Goal: Task Accomplishment & Management: Manage account settings

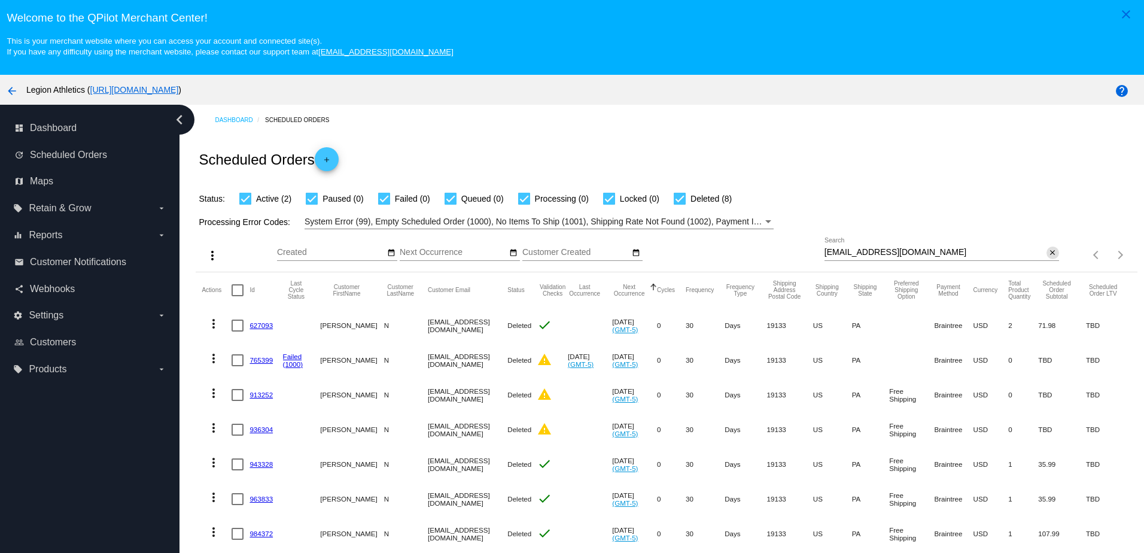
click at [1048, 254] on mat-icon "close" at bounding box center [1052, 253] width 8 height 10
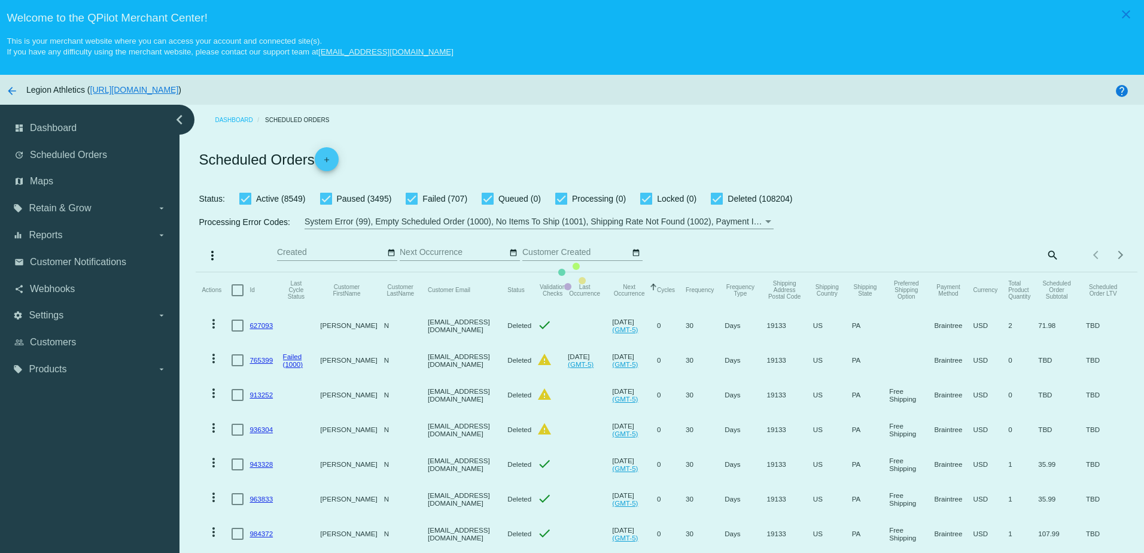
click at [1038, 272] on mat-table "Actions Id Last Cycle Status Customer FirstName Customer LastName Customer Emai…" at bounding box center [666, 463] width 941 height 383
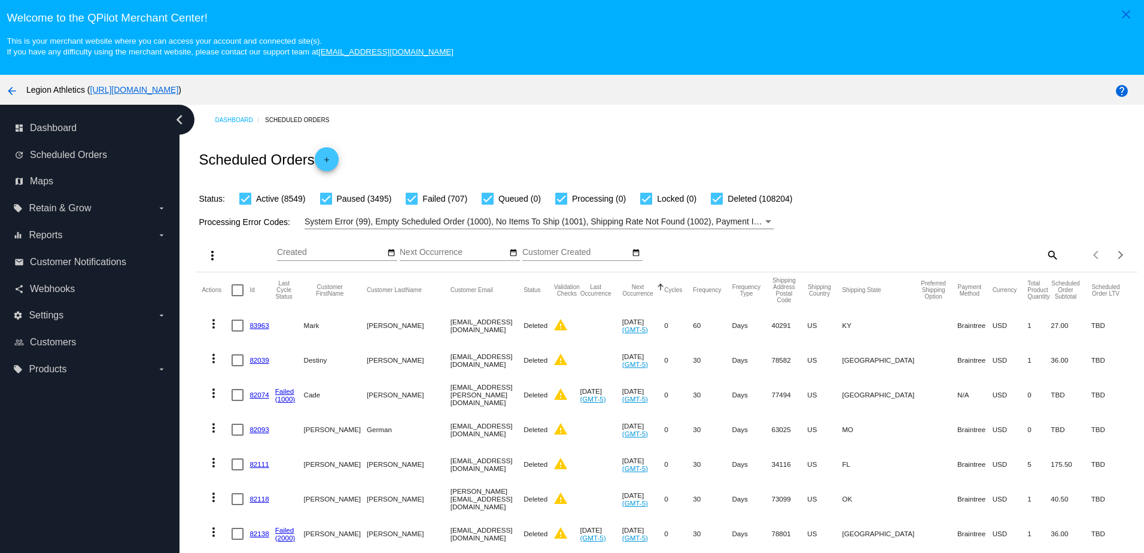
click at [1045, 259] on mat-icon "search" at bounding box center [1052, 254] width 14 height 19
paste input "[EMAIL_ADDRESS][DOMAIN_NAME]"
type input "[EMAIL_ADDRESS][DOMAIN_NAME]"
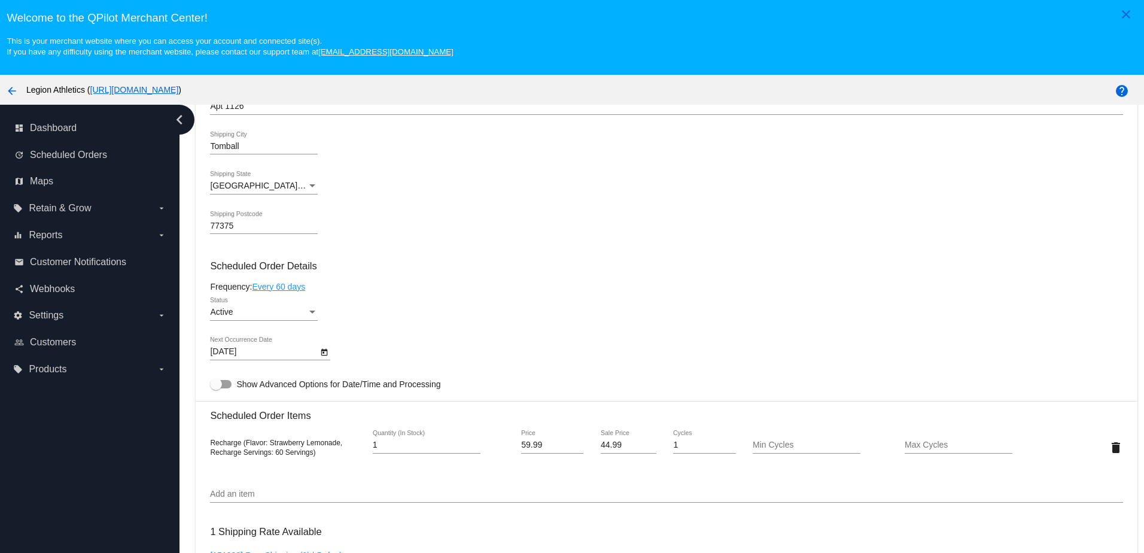
scroll to position [658, 0]
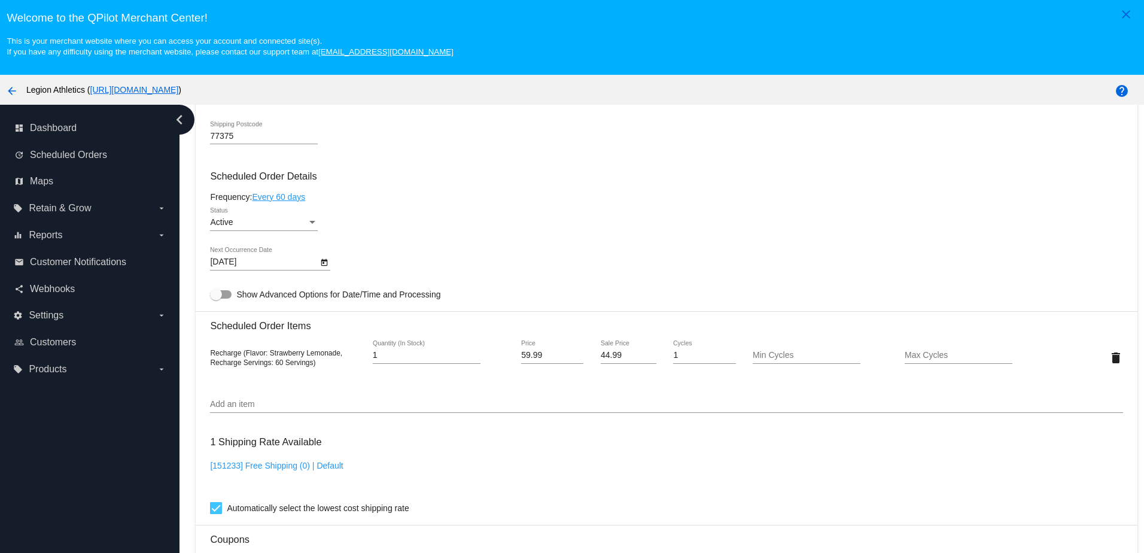
click at [275, 413] on div "Add an item" at bounding box center [666, 401] width 913 height 23
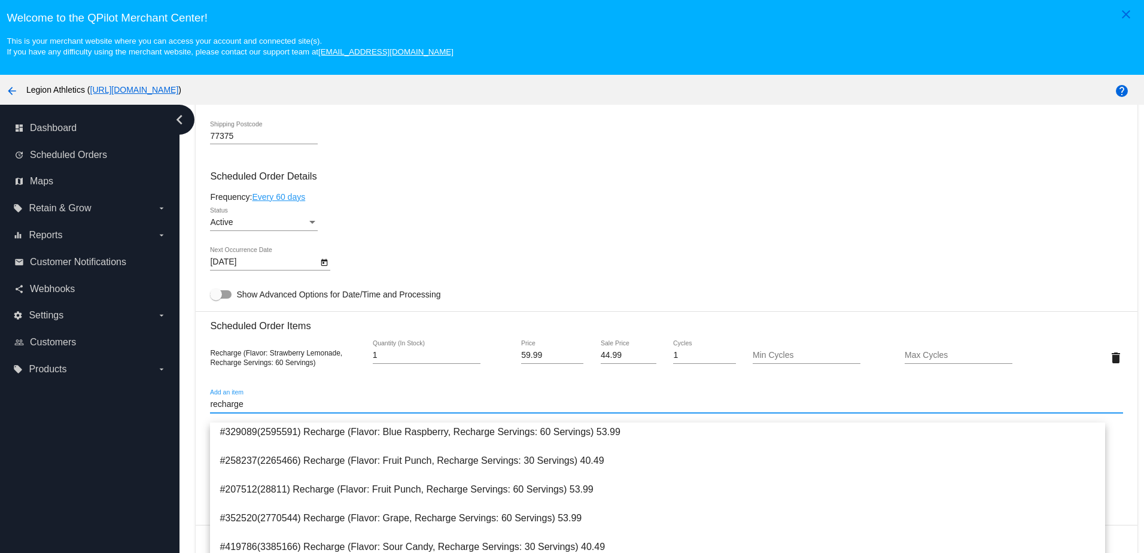
scroll to position [60, 0]
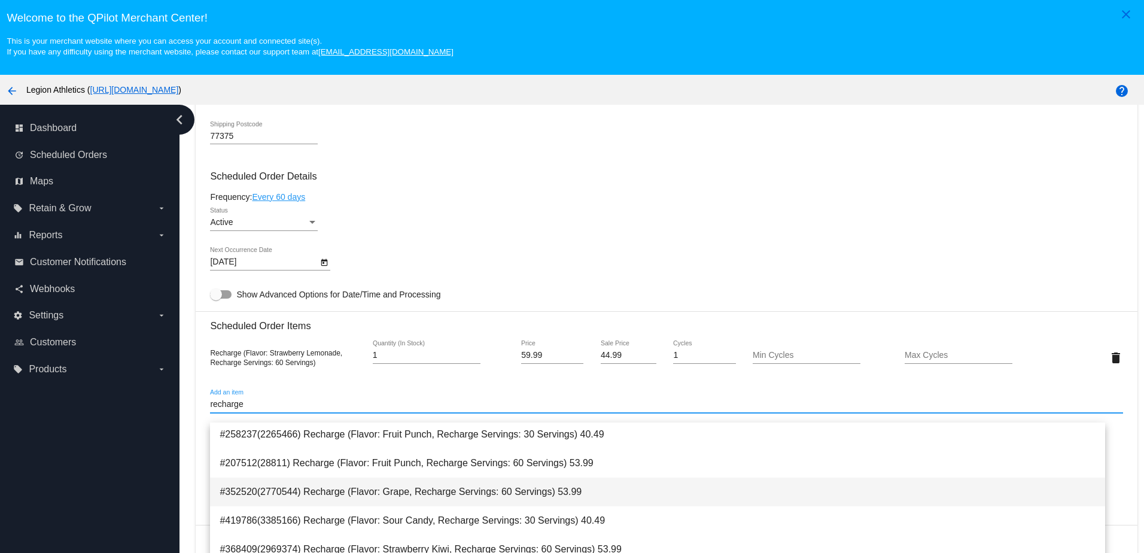
type input "recharge"
click at [393, 496] on span "#352520(2770544) Recharge (Flavor: Grape, Recharge Servings: 60 Servings) 53.99" at bounding box center [658, 492] width 876 height 29
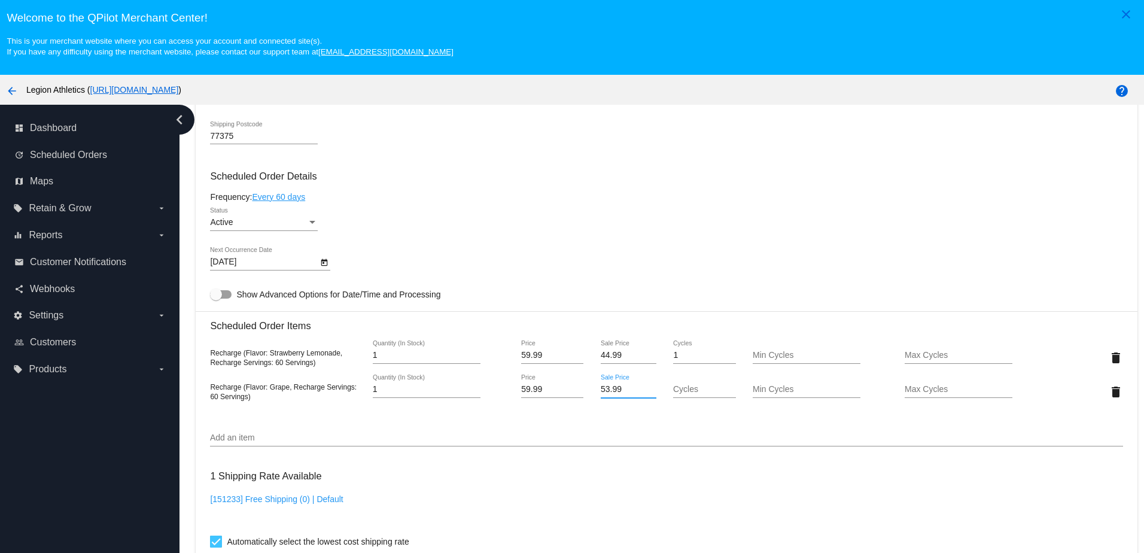
drag, startPoint x: 602, startPoint y: 399, endPoint x: 581, endPoint y: 399, distance: 20.9
click at [581, 399] on div "Recharge (Flavor: Grape, Recharge Servings: 60 Servings) 1 Quantity (In Stock) …" at bounding box center [666, 392] width 913 height 34
type input "44.99"
click at [691, 302] on mat-card "Customer 5303166: Amanda Strack astrack.1979@gmail.com Customer Shipping Enter …" at bounding box center [666, 346] width 941 height 1230
click at [1109, 365] on mat-icon "delete" at bounding box center [1116, 358] width 14 height 14
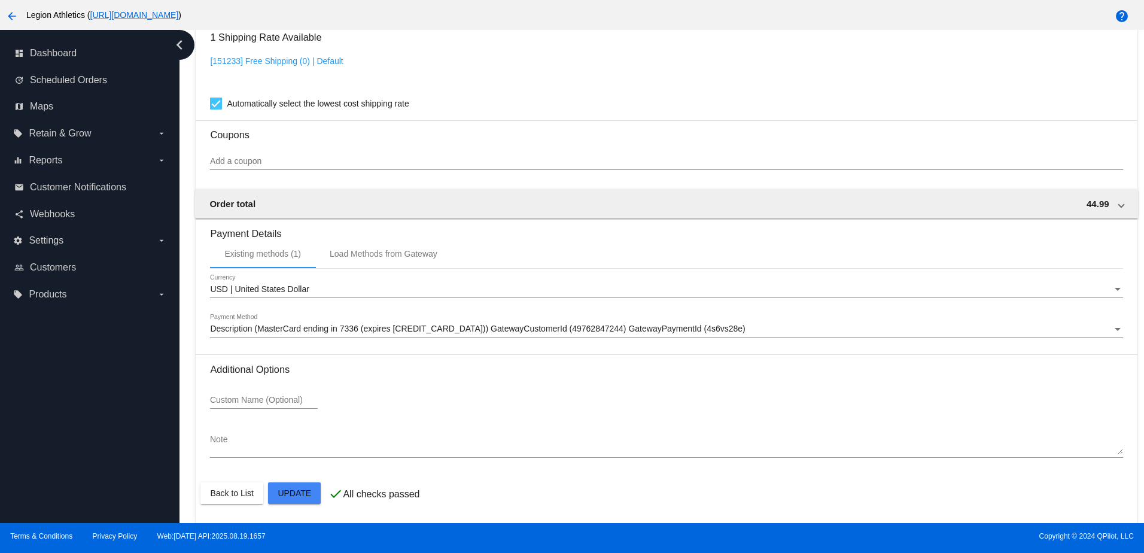
scroll to position [77, 0]
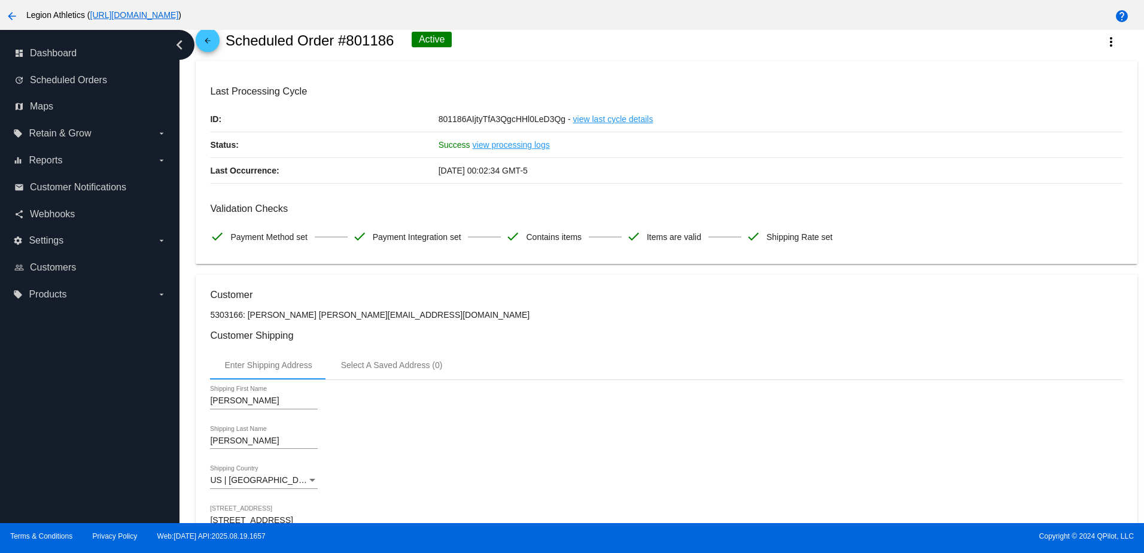
scroll to position [0, 0]
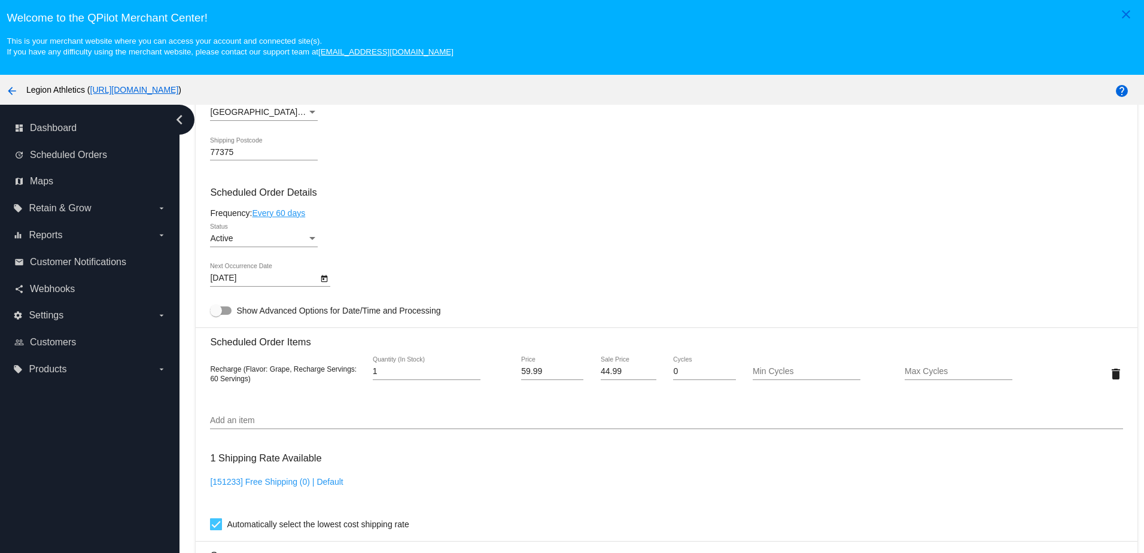
scroll to position [778, 0]
